Goal: Transaction & Acquisition: Purchase product/service

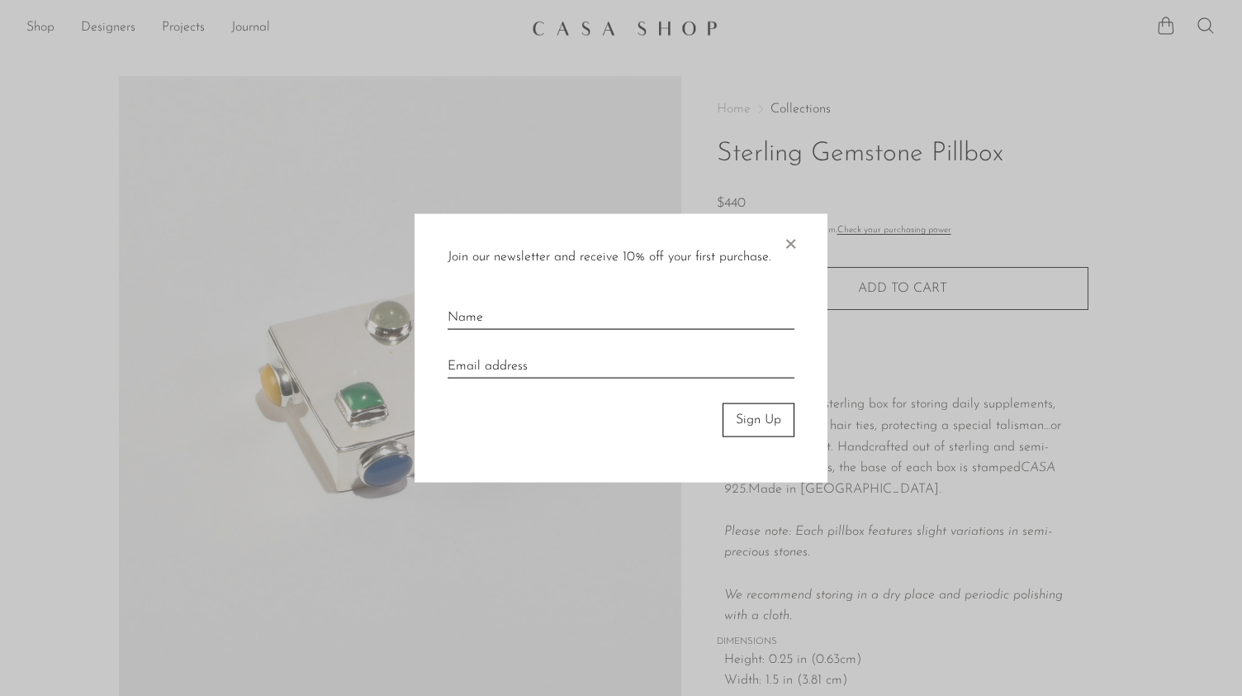
click at [789, 246] on span "×" at bounding box center [790, 240] width 17 height 53
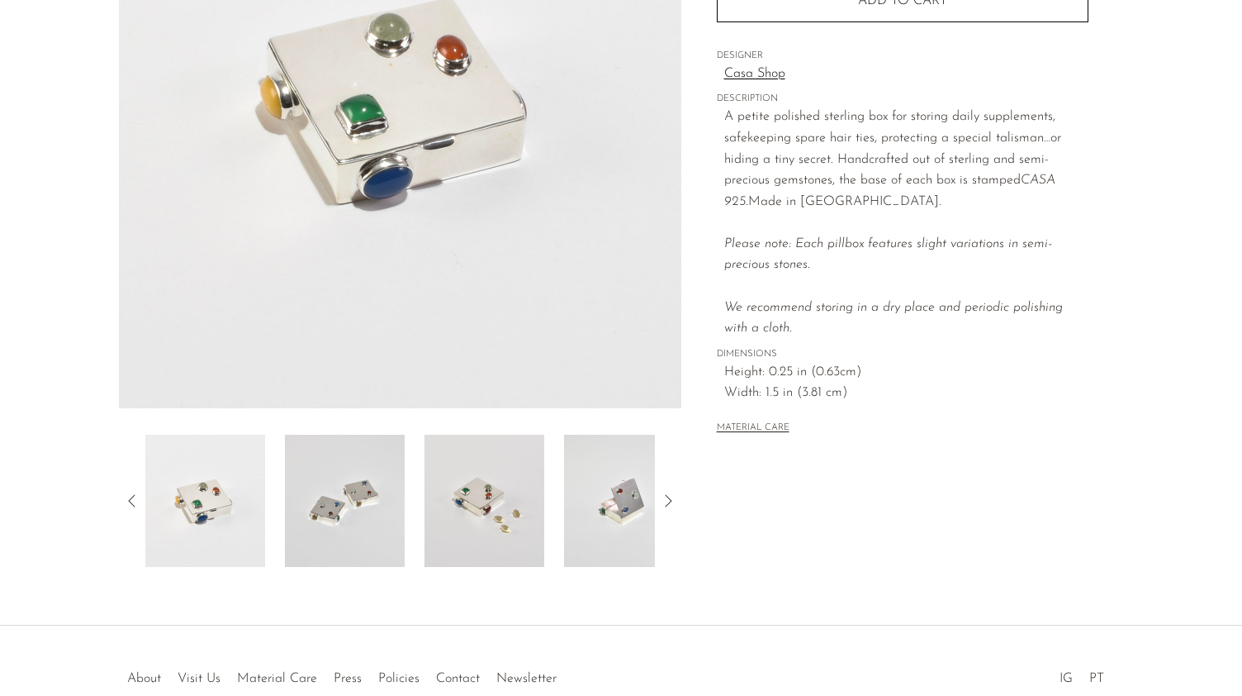
scroll to position [380, 0]
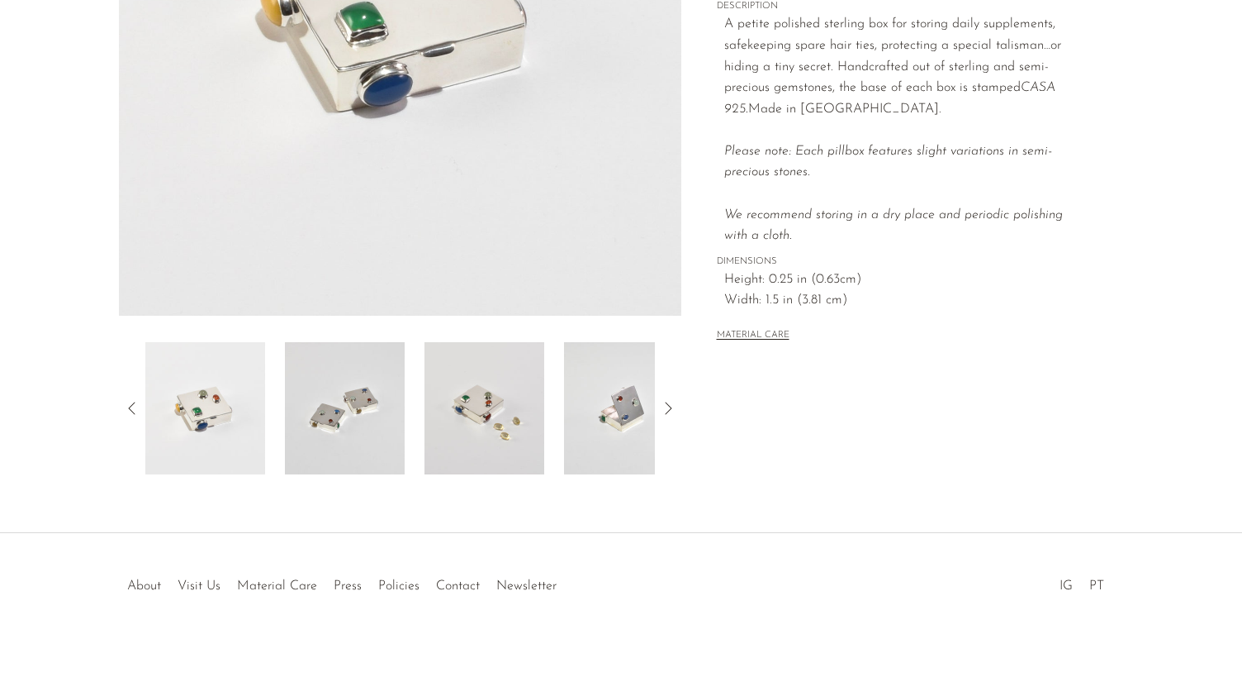
click at [350, 427] on img at bounding box center [345, 408] width 120 height 132
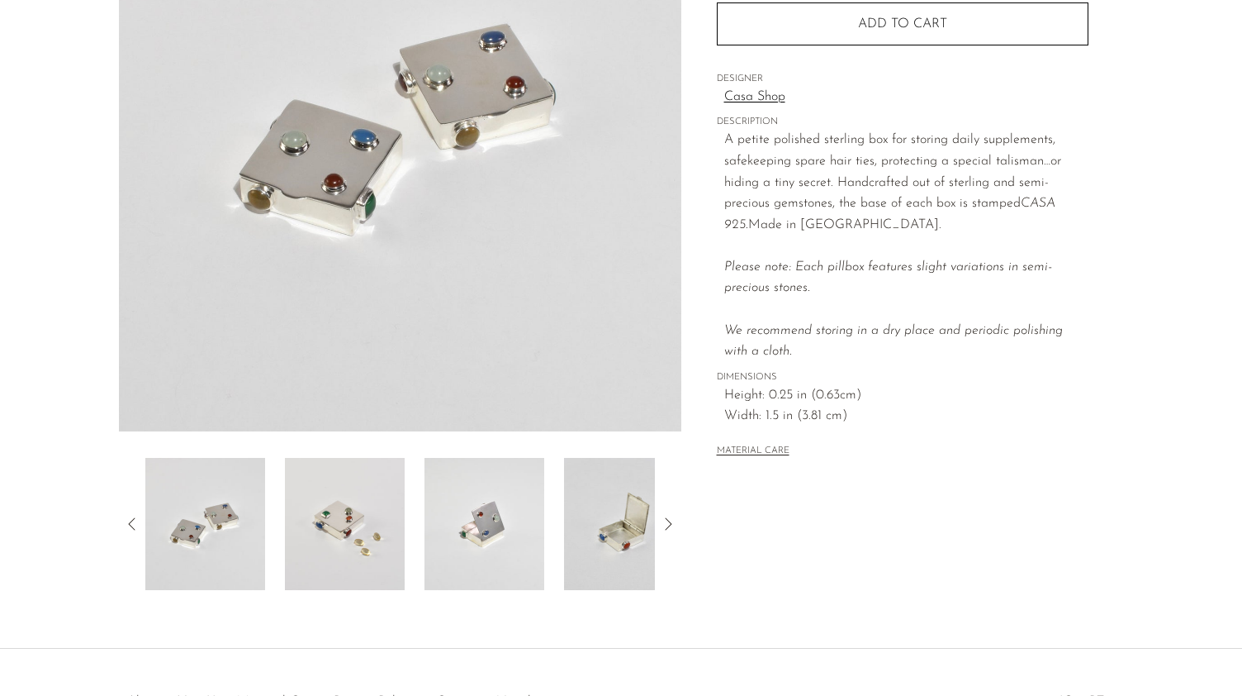
scroll to position [220, 0]
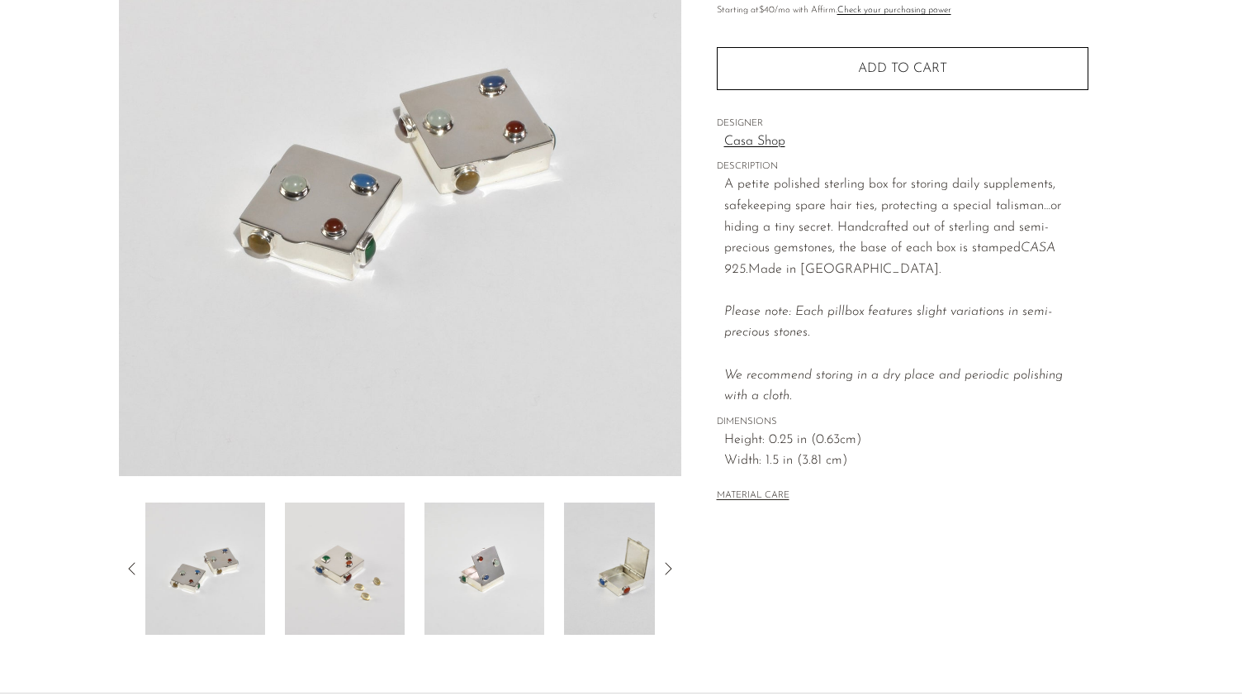
click at [347, 563] on img at bounding box center [345, 568] width 120 height 132
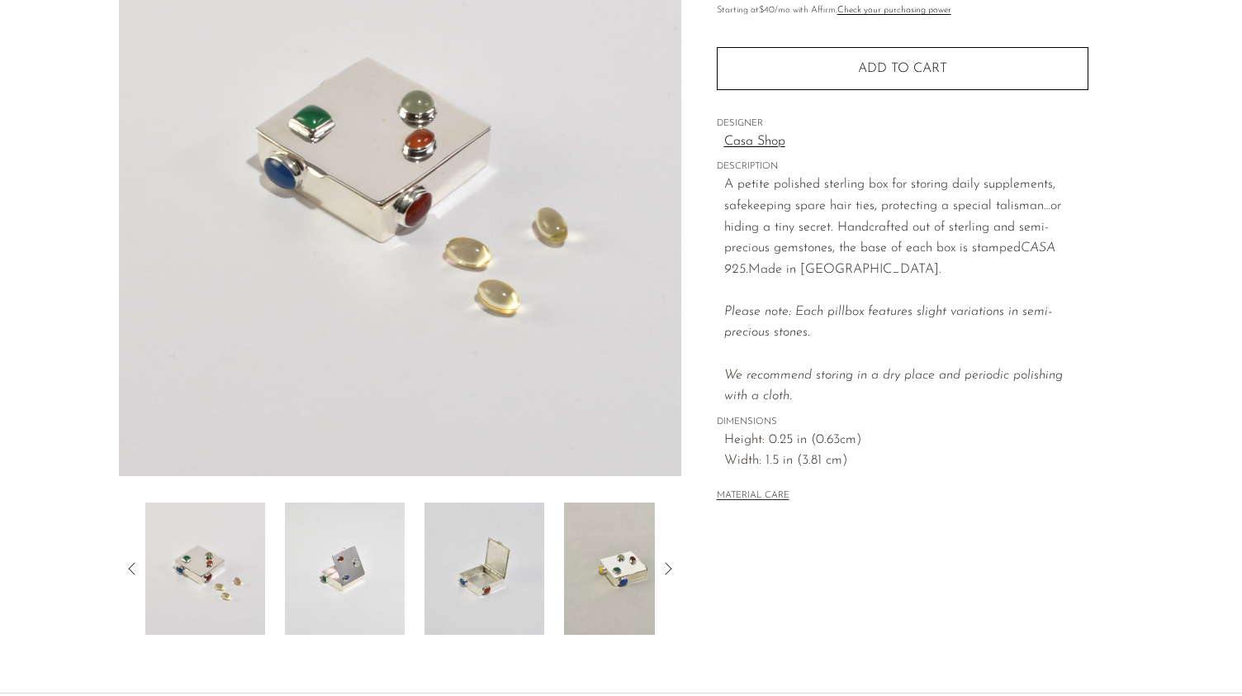
click at [372, 577] on img at bounding box center [345, 568] width 120 height 132
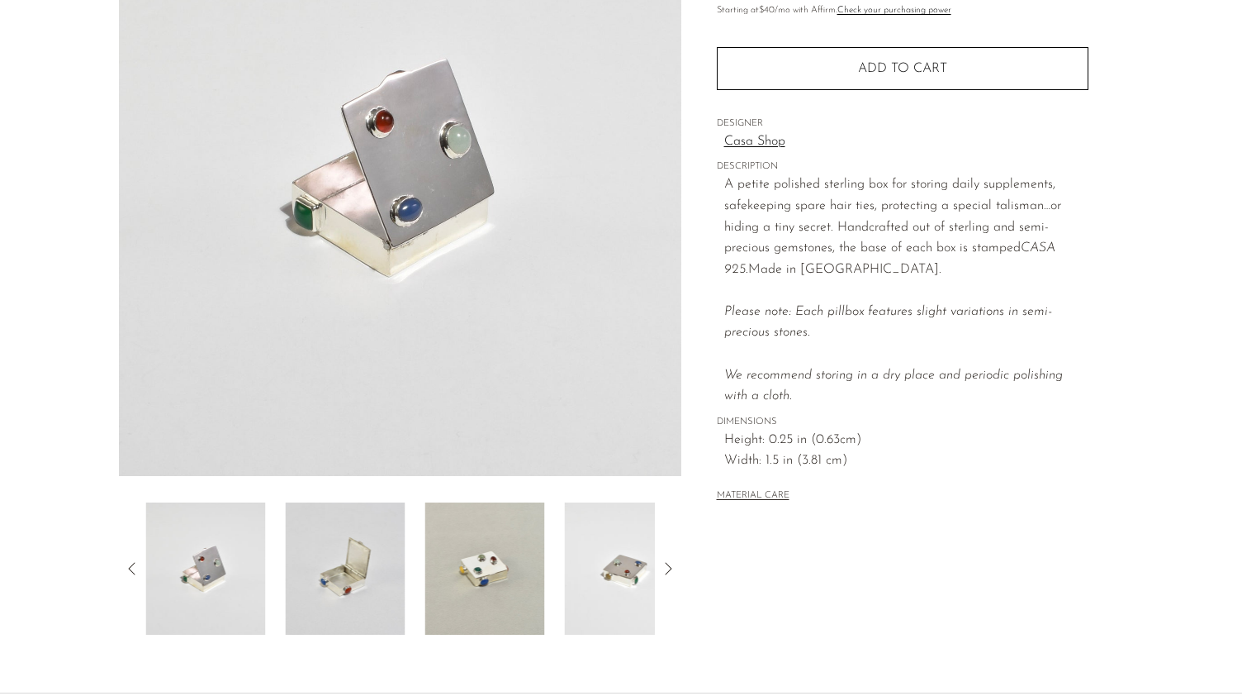
click at [372, 577] on img at bounding box center [345, 568] width 120 height 132
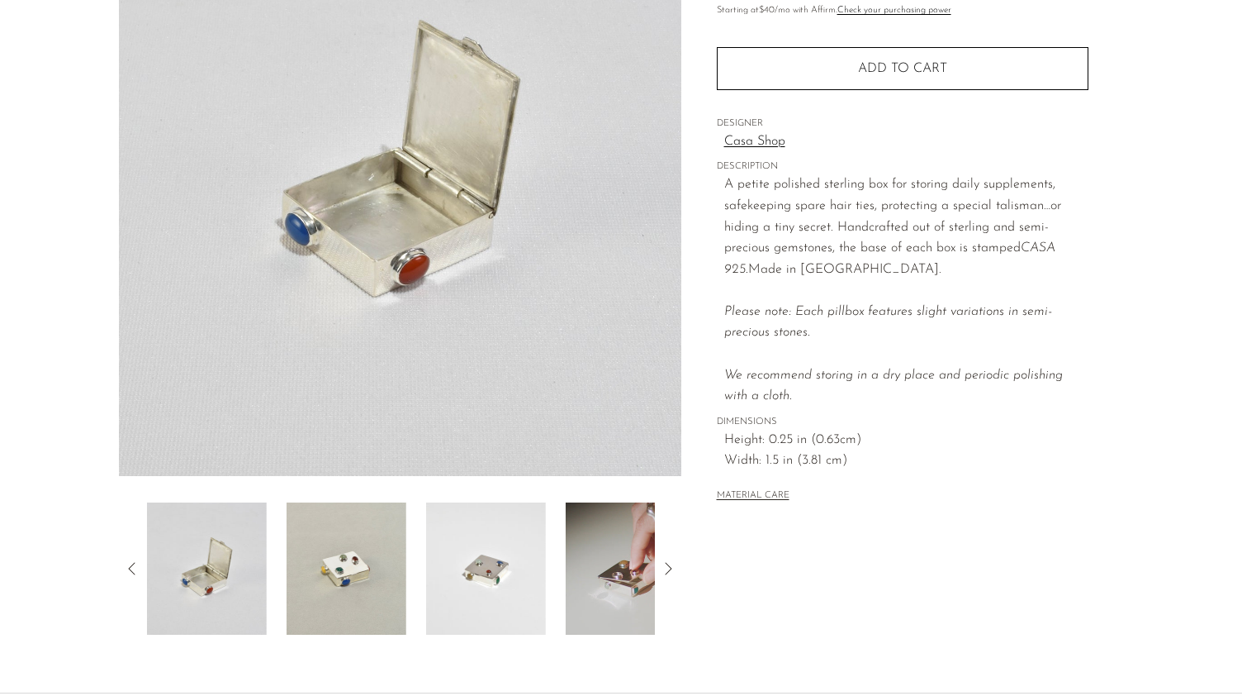
click at [372, 577] on img at bounding box center [347, 568] width 120 height 132
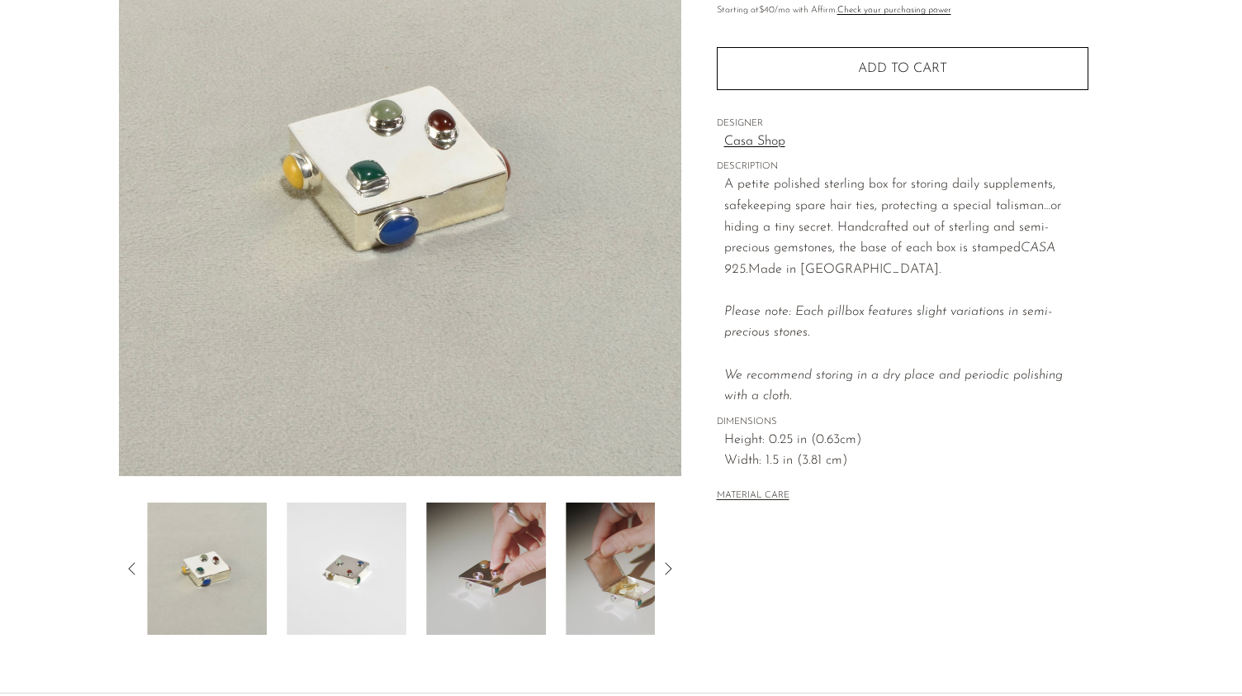
click at [372, 577] on img at bounding box center [347, 568] width 120 height 132
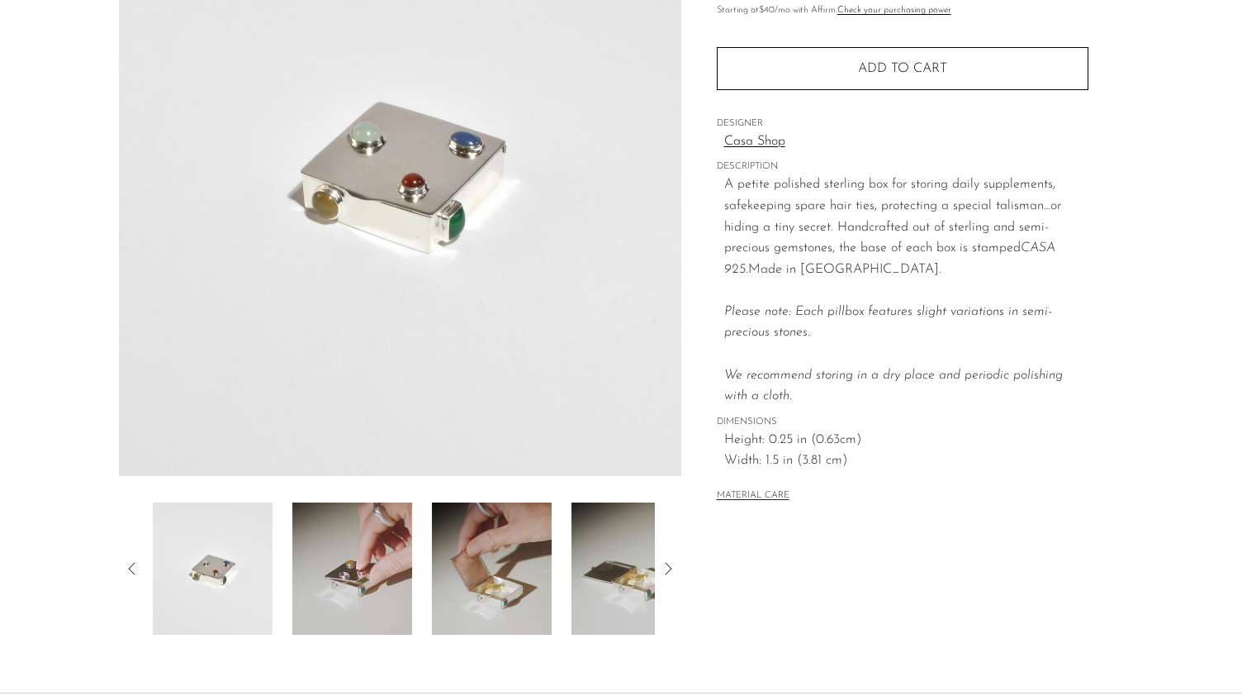
click at [372, 577] on img at bounding box center [352, 568] width 120 height 132
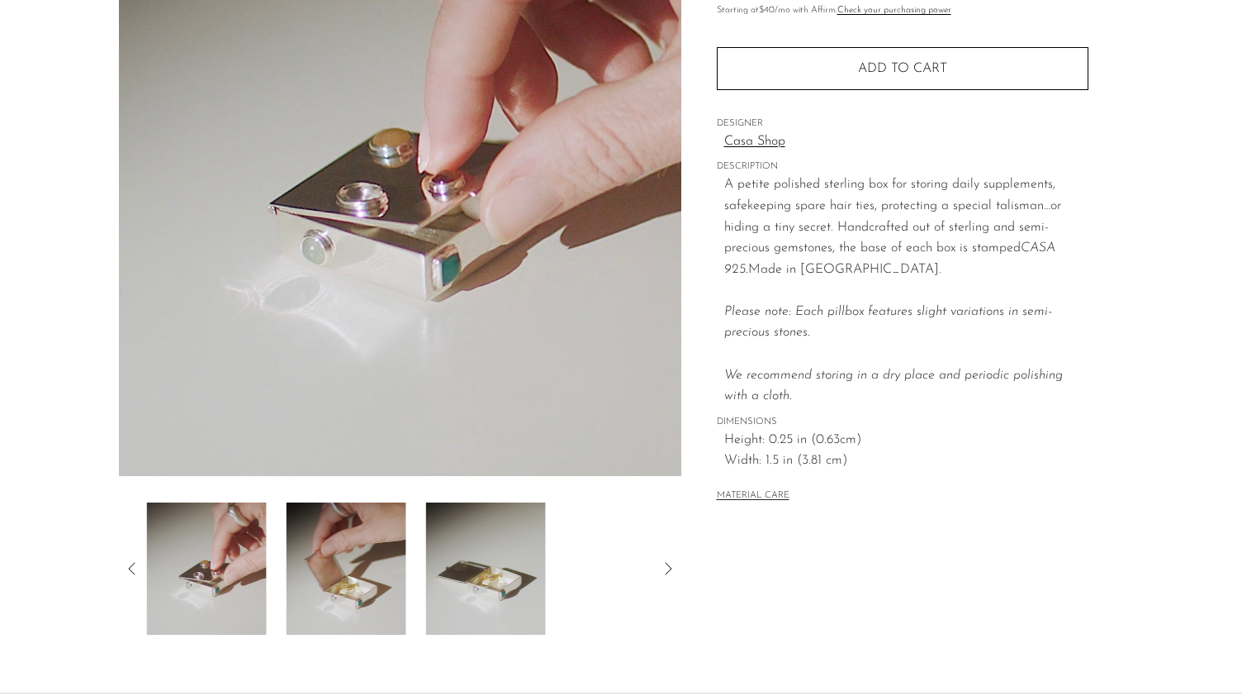
click at [372, 577] on img at bounding box center [347, 568] width 120 height 132
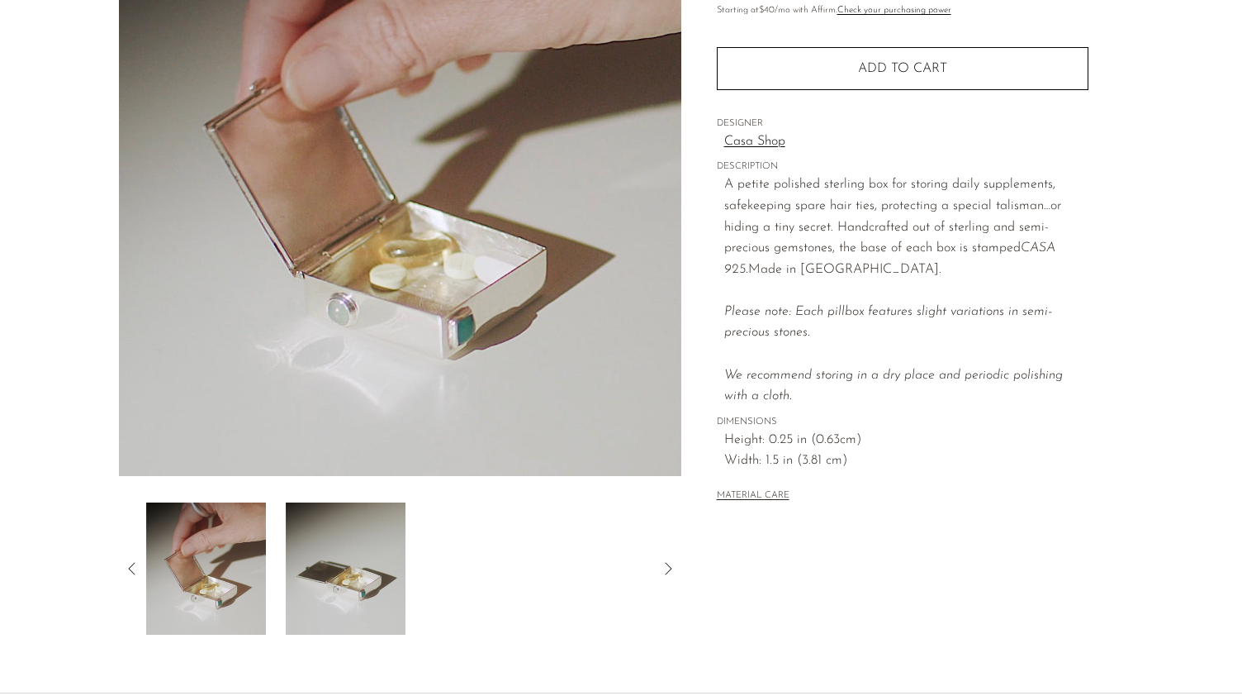
click at [372, 577] on img at bounding box center [346, 568] width 120 height 132
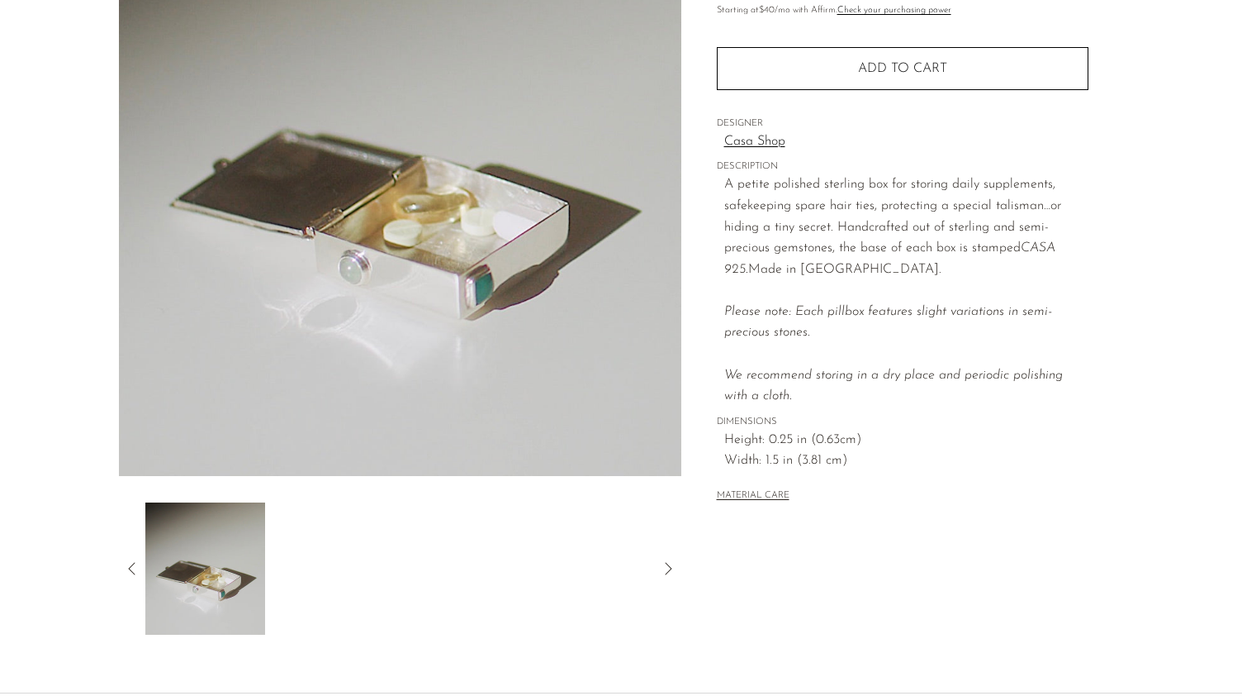
click at [126, 568] on icon at bounding box center [132, 568] width 20 height 20
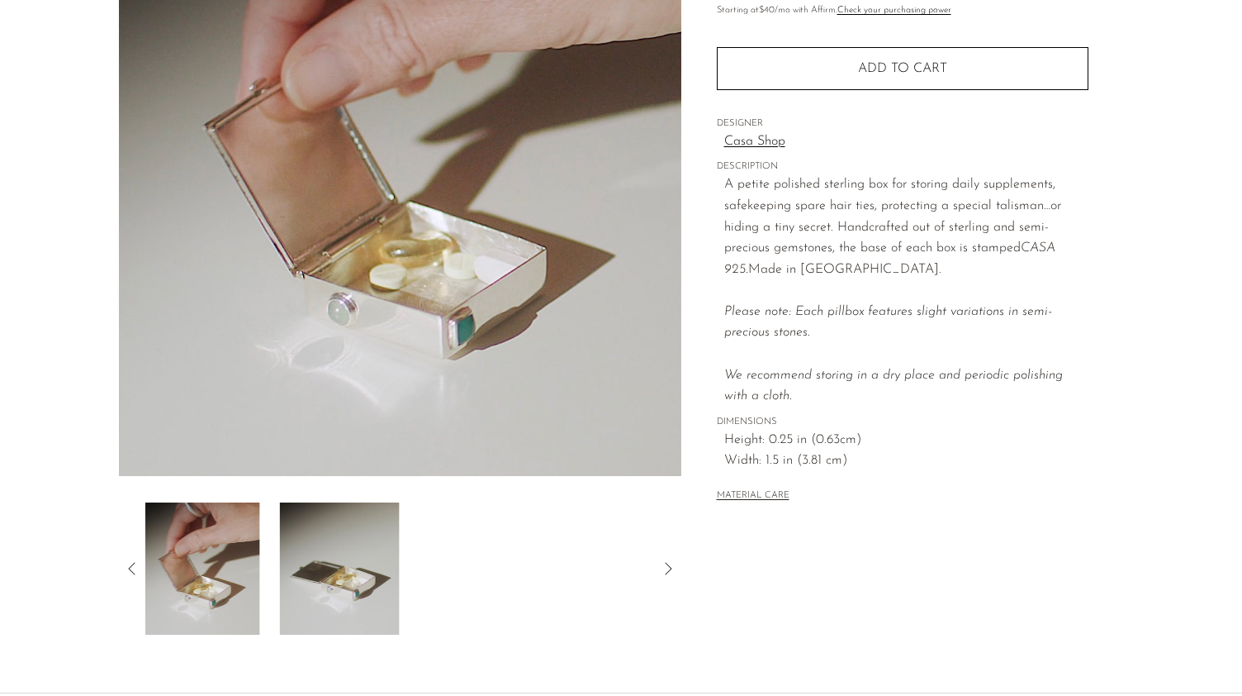
click at [126, 568] on icon at bounding box center [132, 568] width 20 height 20
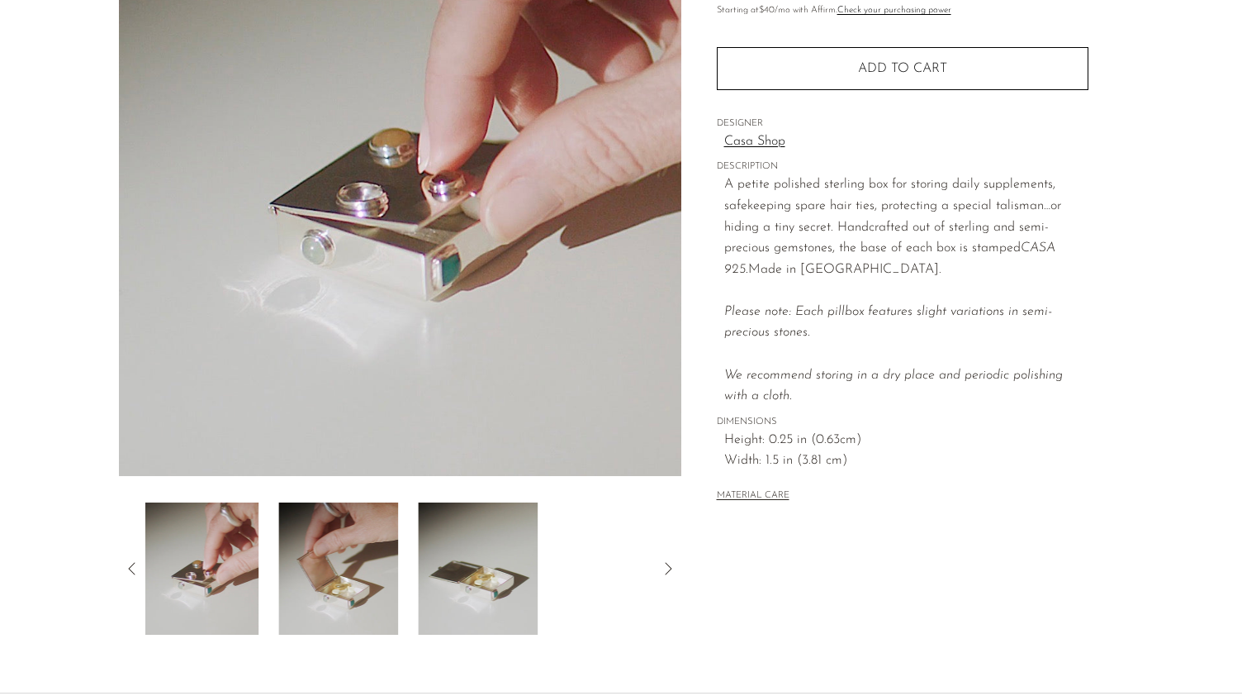
click at [126, 568] on icon at bounding box center [132, 568] width 20 height 20
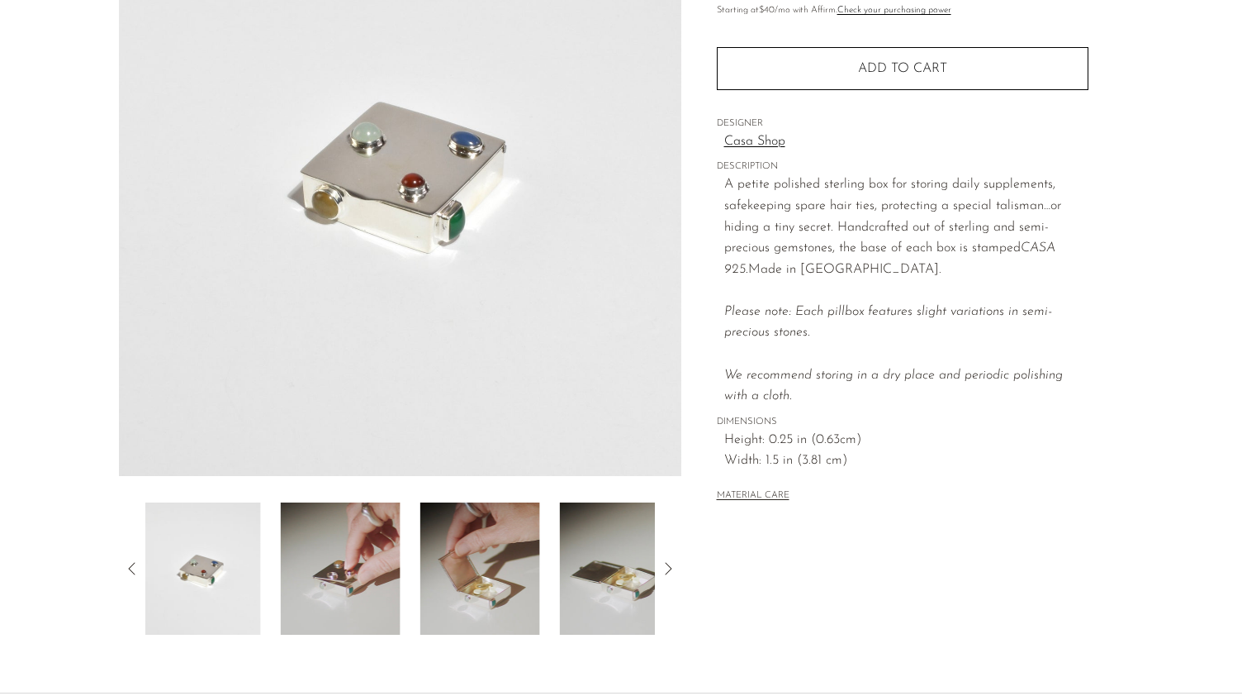
click at [126, 568] on icon at bounding box center [132, 568] width 20 height 20
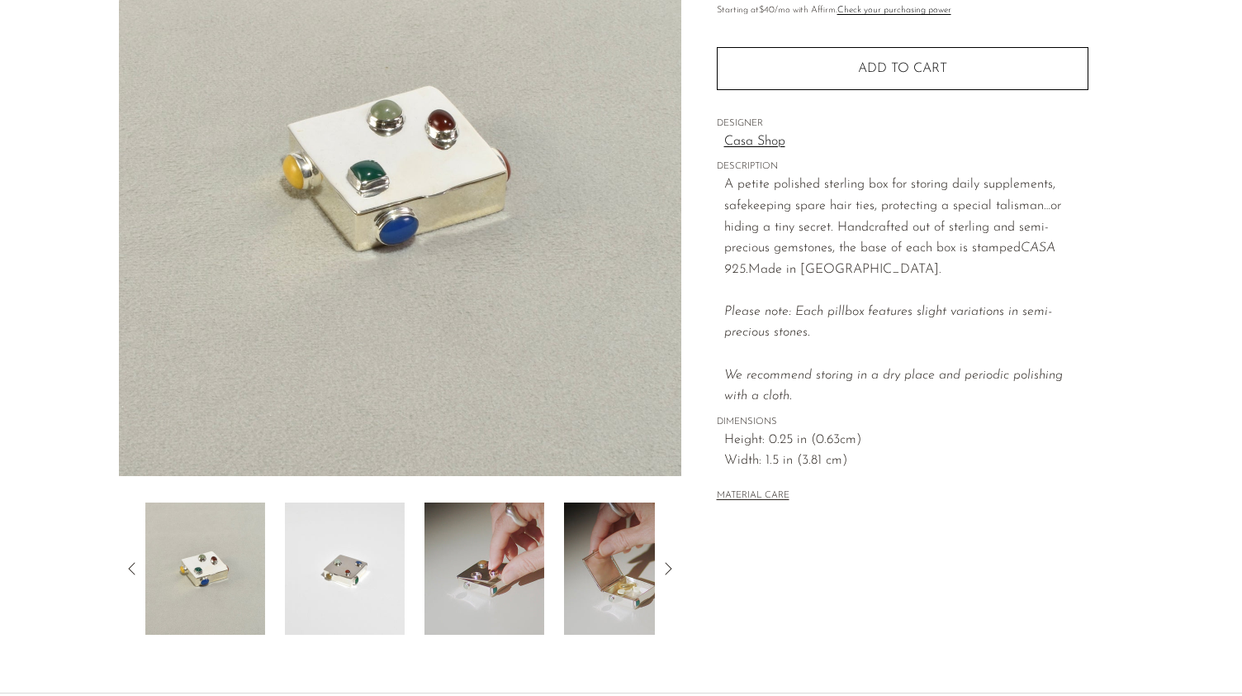
click at [214, 564] on img at bounding box center [205, 568] width 120 height 132
